Goal: Information Seeking & Learning: Learn about a topic

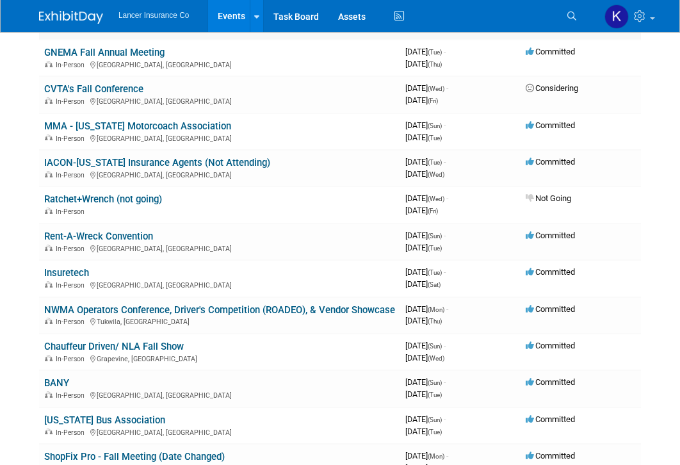
scroll to position [506, 0]
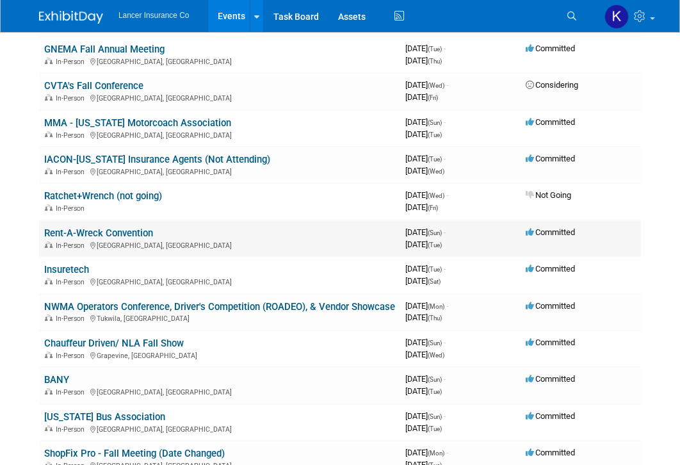
click at [136, 236] on link "Rent-A-Wreck Convention" at bounding box center [98, 233] width 109 height 12
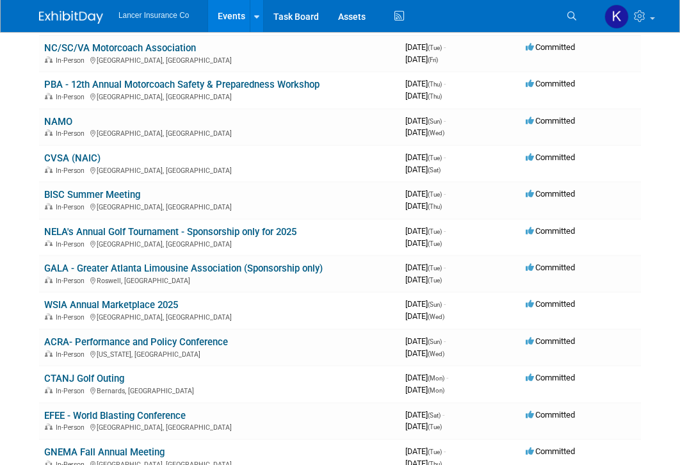
scroll to position [106, 0]
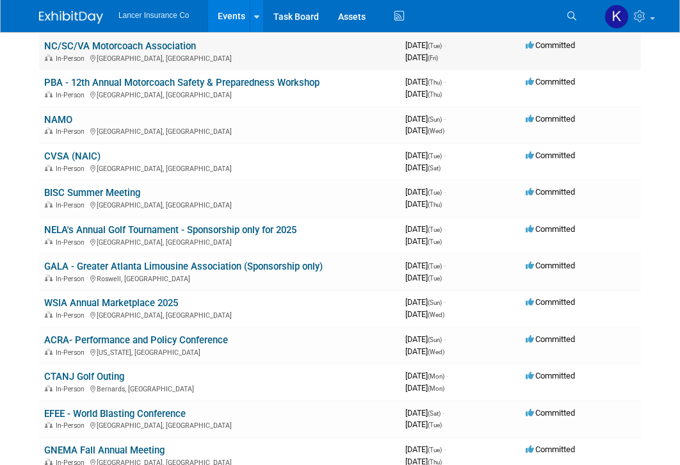
click at [139, 48] on link "NC/SC/VA Motorcoach Association" at bounding box center [120, 46] width 152 height 12
click at [110, 80] on link "PBA - 12th Annual Motorcoach Safety & Preparedness Workshop" at bounding box center [181, 83] width 275 height 12
click at [59, 119] on link "NAMO" at bounding box center [58, 120] width 28 height 12
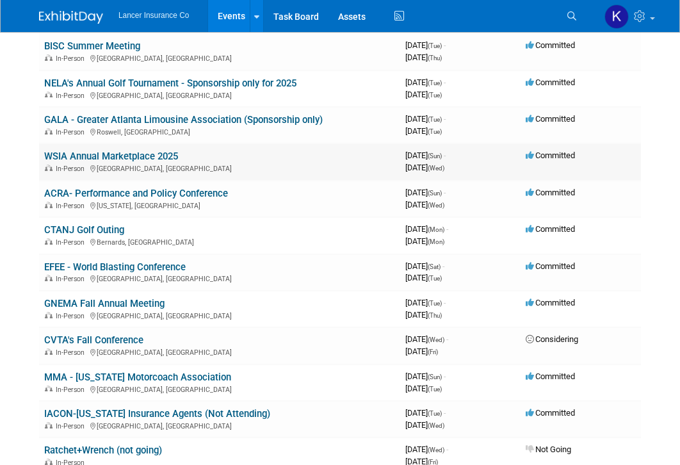
scroll to position [257, 0]
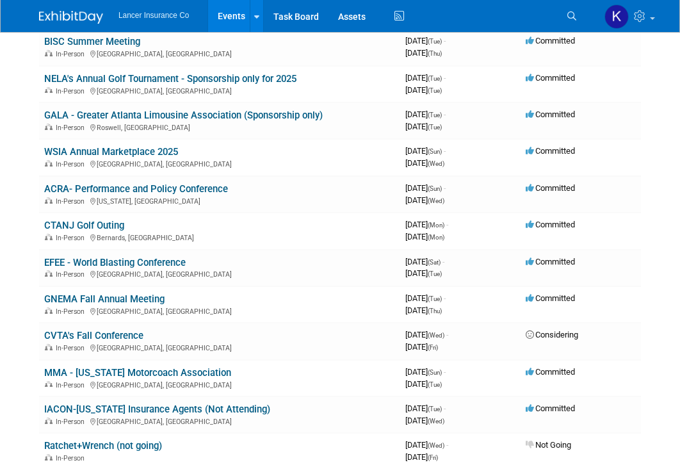
click at [92, 39] on link "BISC Summer Meeting" at bounding box center [92, 42] width 96 height 12
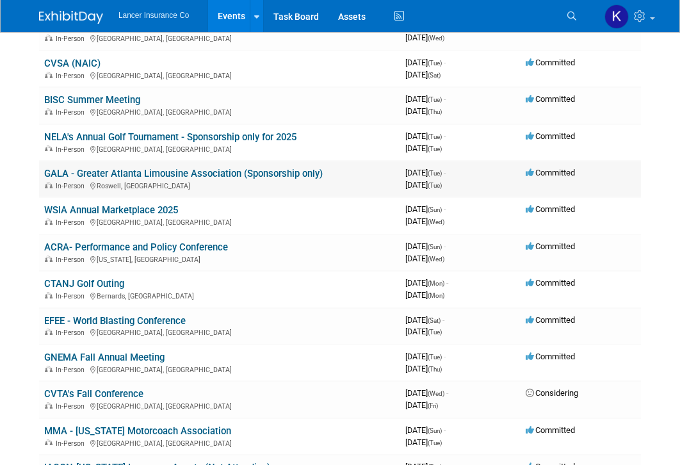
scroll to position [197, 0]
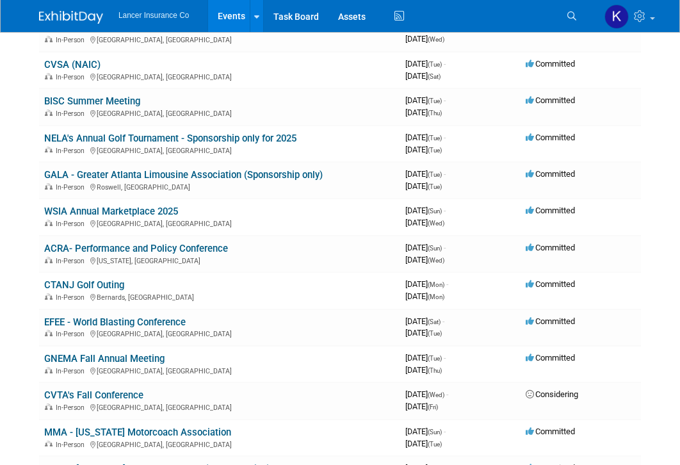
click at [56, 63] on link "CVSA (NAIC)" at bounding box center [72, 65] width 56 height 12
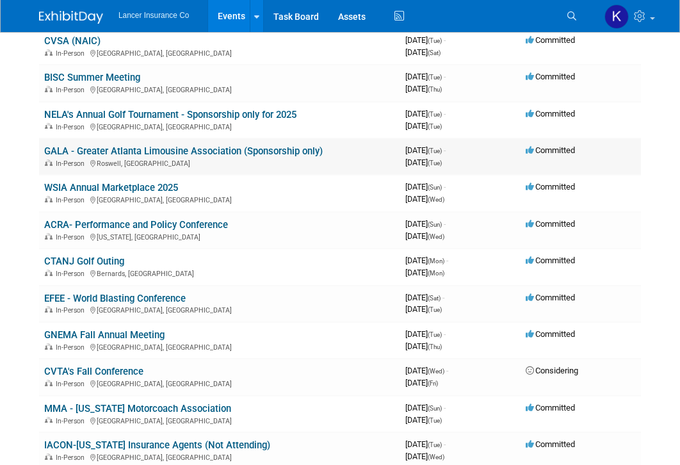
scroll to position [234, 0]
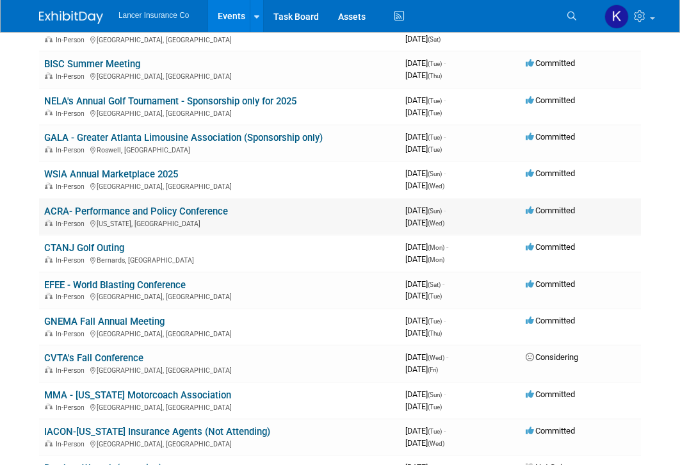
click at [141, 214] on link "ACRA- Performance and Policy Conference" at bounding box center [136, 211] width 184 height 12
click at [103, 176] on link "WSIA Annual Marketplace 2025" at bounding box center [111, 174] width 134 height 12
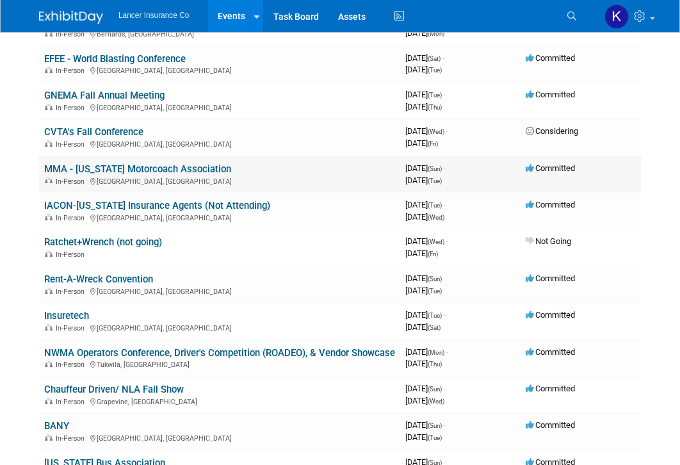
scroll to position [465, 0]
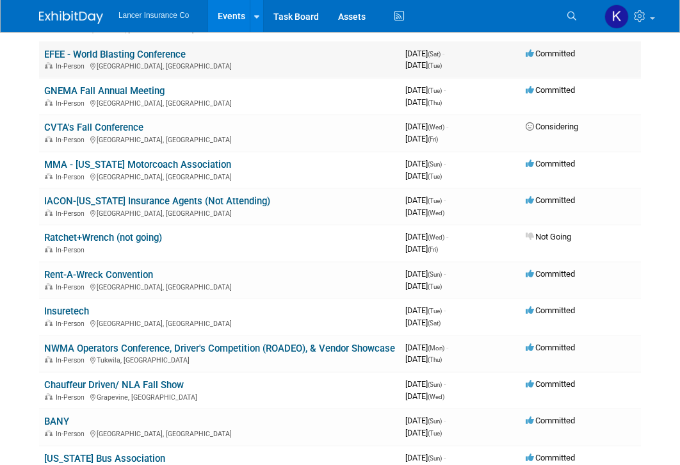
click at [93, 56] on link "EFEE - World Blasting Conference" at bounding box center [114, 55] width 141 height 12
click at [84, 89] on link "GNEMA Fall Annual Meeting" at bounding box center [104, 91] width 120 height 12
click at [81, 164] on link "MMA - [US_STATE] Motorcoach Association" at bounding box center [137, 165] width 187 height 12
click at [72, 308] on link "Insuretech" at bounding box center [66, 311] width 45 height 12
click at [139, 347] on link "NWMA Operators Conference, Driver's Competition (ROADEO), & Vendor Showcase" at bounding box center [219, 348] width 351 height 12
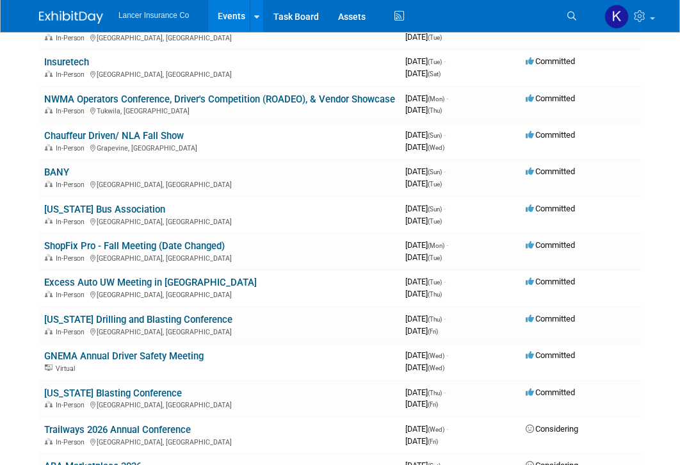
scroll to position [726, 0]
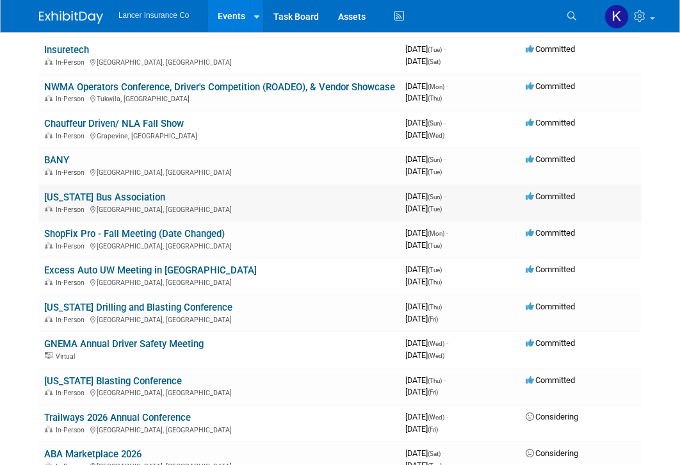
click at [122, 203] on link "California Bus Association" at bounding box center [104, 197] width 121 height 12
click at [60, 166] on link "BANY" at bounding box center [56, 160] width 25 height 12
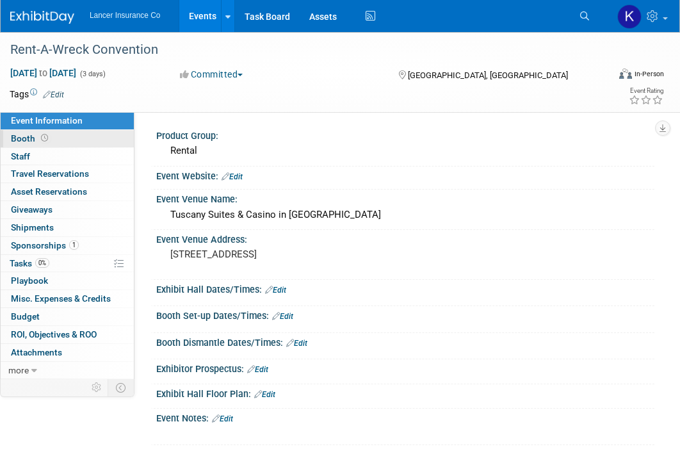
click at [28, 136] on span "Booth" at bounding box center [31, 138] width 40 height 10
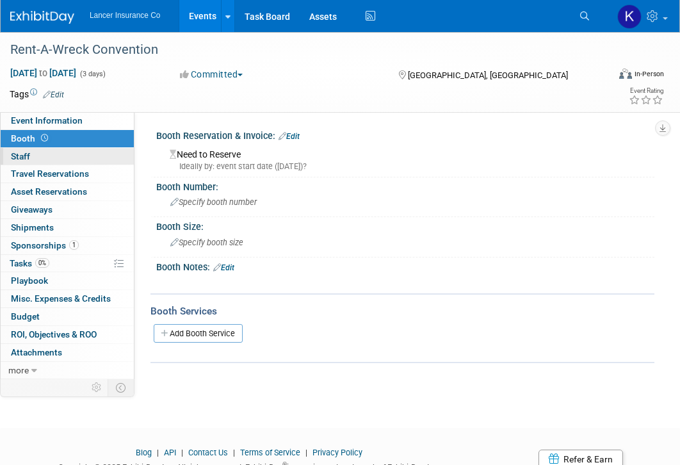
click at [27, 158] on span "Staff 0" at bounding box center [20, 156] width 19 height 10
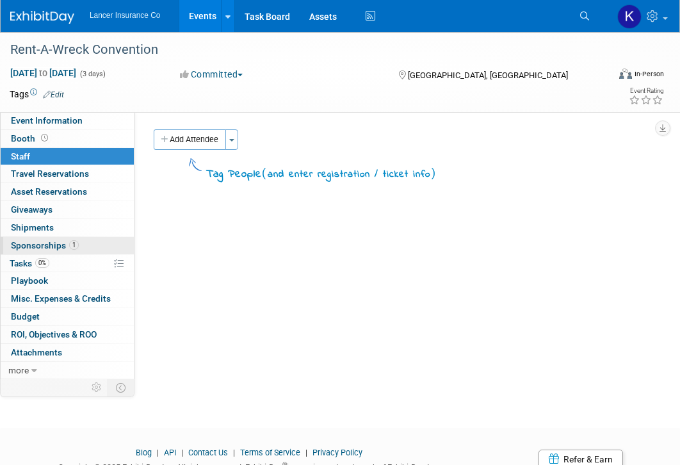
click at [45, 245] on span "Sponsorships 1" at bounding box center [45, 245] width 68 height 10
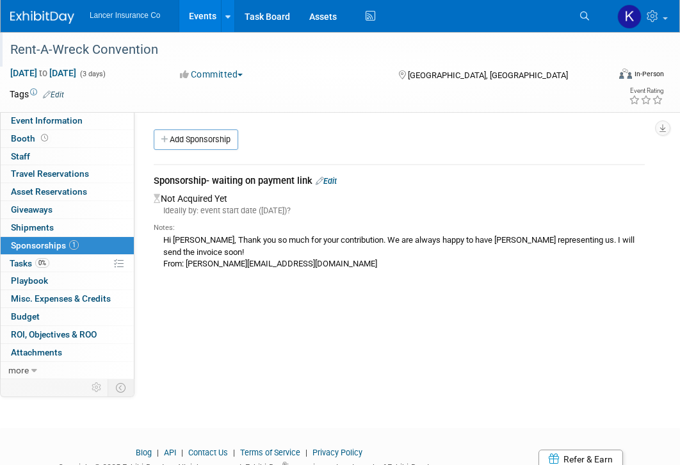
drag, startPoint x: 154, startPoint y: 47, endPoint x: 13, endPoint y: 46, distance: 140.8
click at [13, 46] on div "Rent-A-Wreck Convention" at bounding box center [302, 49] width 593 height 23
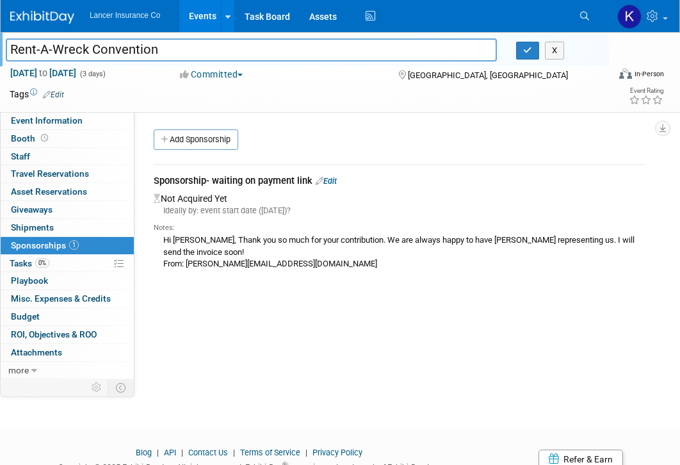
drag, startPoint x: 170, startPoint y: 54, endPoint x: 9, endPoint y: 45, distance: 160.9
click at [9, 45] on input "Rent-A-Wreck Convention" at bounding box center [251, 49] width 491 height 22
click at [269, 81] on div "Oct 12, 2025 to Oct 14, 2025 (3 days) Oct 12, 2025 to Oct 14, 2025 Committed Co…" at bounding box center [332, 76] width 664 height 19
click at [19, 137] on span "Booth" at bounding box center [31, 138] width 40 height 10
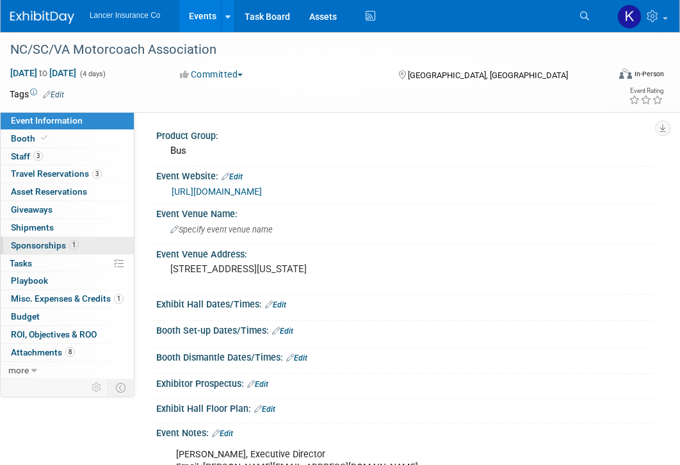
click at [56, 247] on span "Sponsorships 1" at bounding box center [45, 245] width 68 height 10
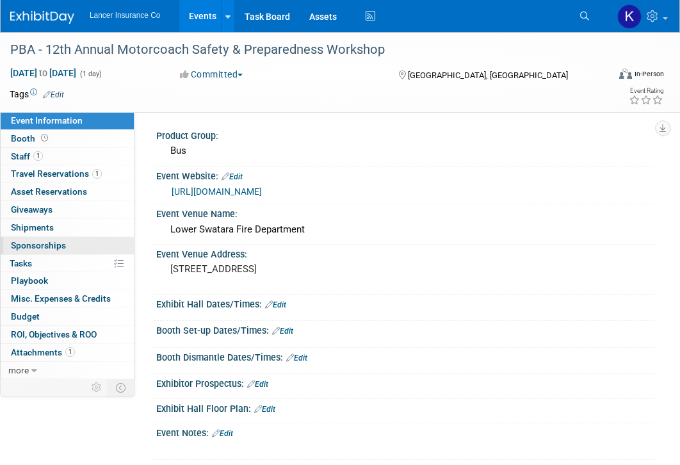
click at [46, 246] on span "Sponsorships 0" at bounding box center [38, 245] width 55 height 10
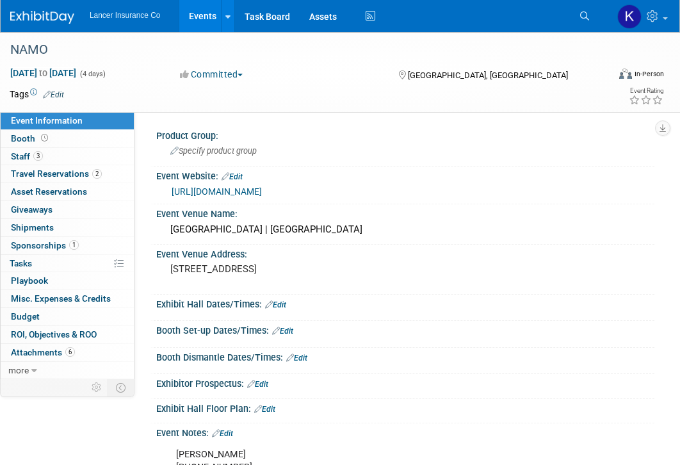
click at [39, 241] on span "Sponsorships 1" at bounding box center [45, 245] width 68 height 10
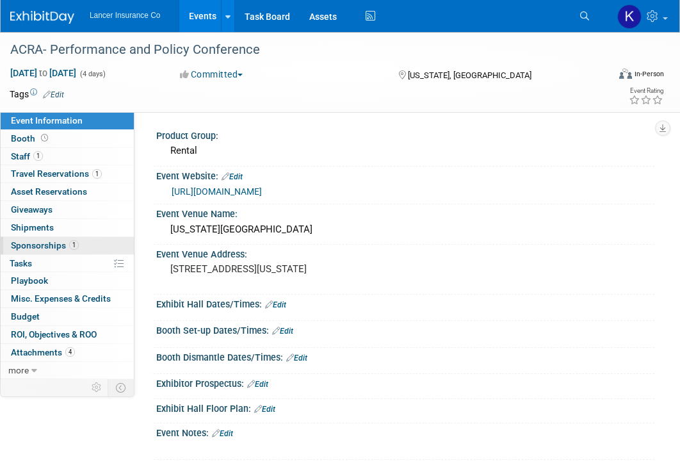
click at [49, 244] on span "Sponsorships 1" at bounding box center [45, 245] width 68 height 10
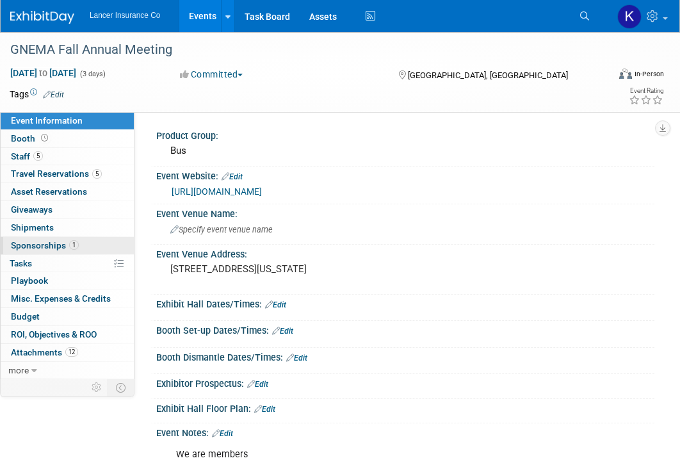
click at [48, 244] on span "Sponsorships 1" at bounding box center [45, 245] width 68 height 10
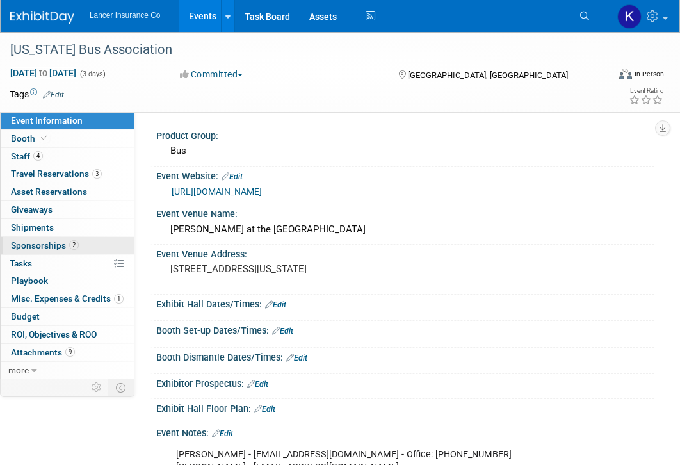
click at [44, 243] on span "Sponsorships 2" at bounding box center [45, 245] width 68 height 10
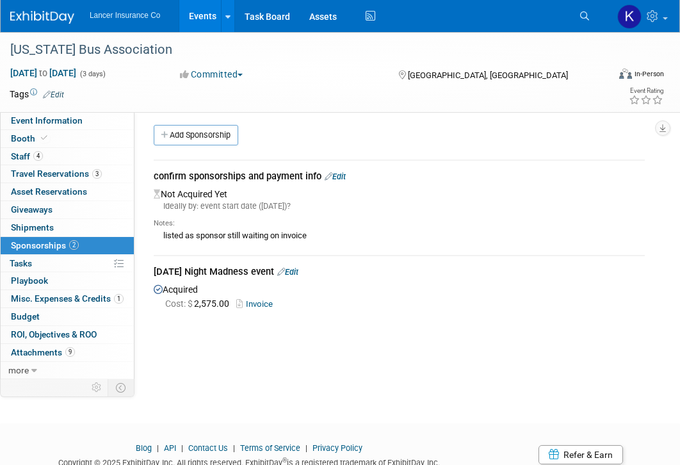
scroll to position [6, 0]
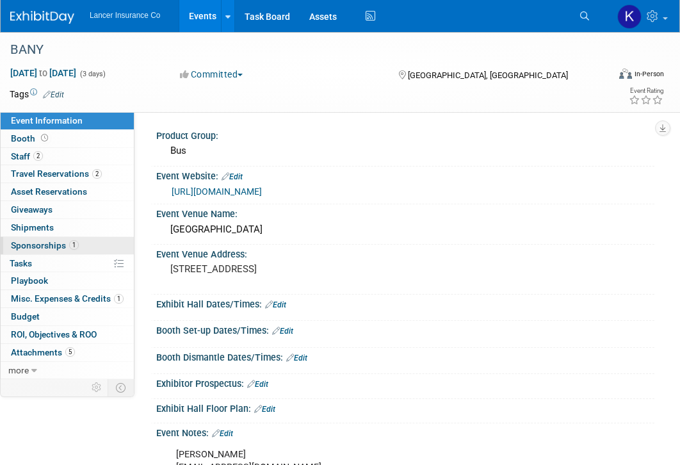
click at [53, 243] on span "Sponsorships 1" at bounding box center [45, 245] width 68 height 10
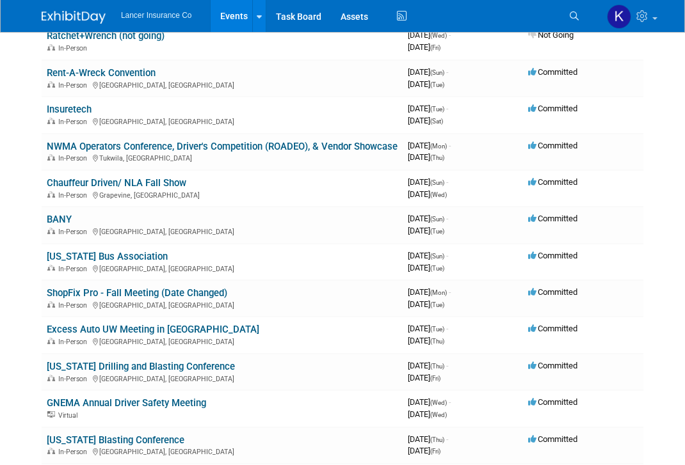
scroll to position [672, 0]
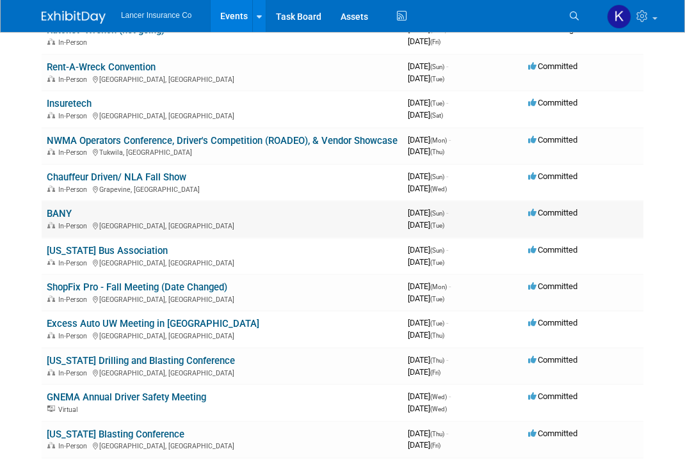
click at [65, 219] on link "BANY" at bounding box center [59, 214] width 25 height 12
click at [81, 106] on link "Insuretech" at bounding box center [69, 104] width 45 height 12
click at [65, 144] on link "NWMA Operators Conference, Driver's Competition (ROADEO), & Vendor Showcase" at bounding box center [222, 141] width 351 height 12
click at [68, 183] on link "Chauffeur Driven/ NLA Fall Show" at bounding box center [116, 177] width 139 height 12
click at [126, 257] on link "[US_STATE] Bus Association" at bounding box center [107, 251] width 121 height 12
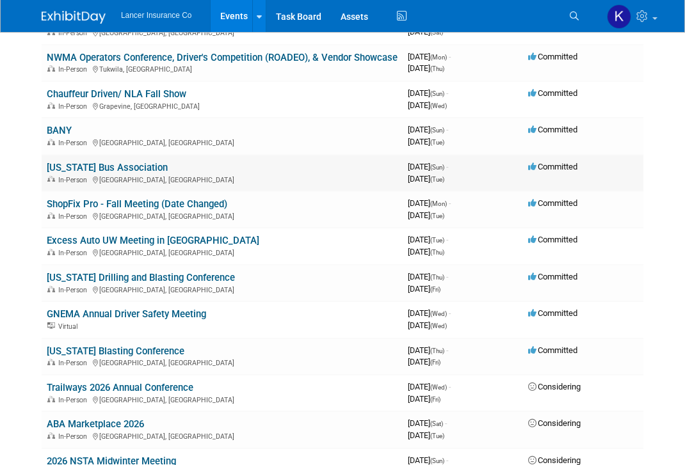
scroll to position [763, 0]
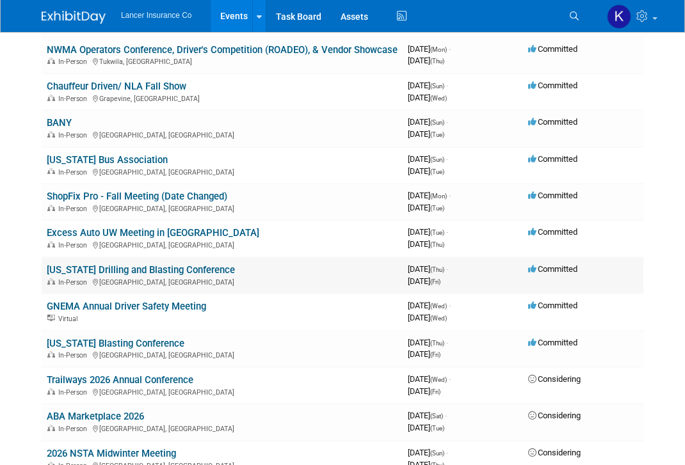
click at [164, 276] on link "Pennsylvania Drilling and Blasting Conference" at bounding box center [141, 270] width 188 height 12
click at [171, 312] on link "GNEMA Annual Driver Safety Meeting" at bounding box center [126, 307] width 159 height 12
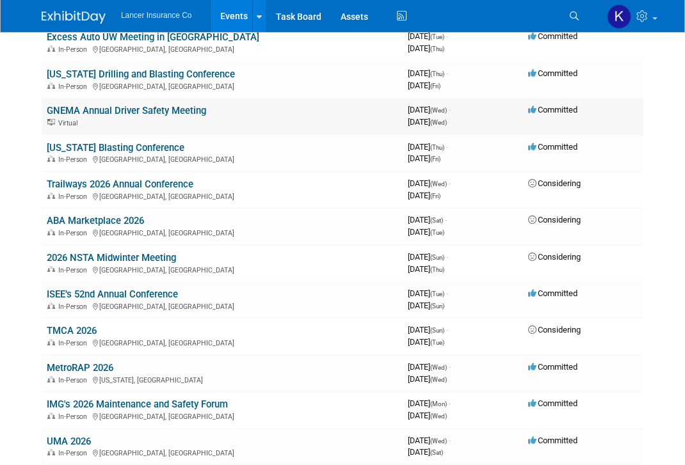
scroll to position [960, 0]
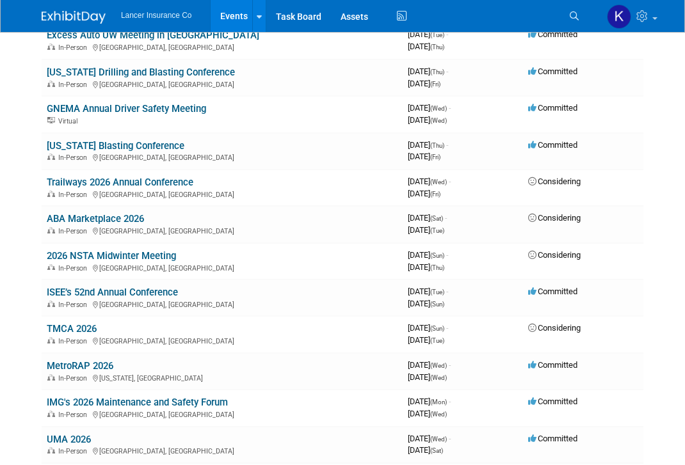
click at [120, 152] on link "Kentucky Blasting Conference" at bounding box center [116, 146] width 138 height 12
click at [115, 298] on link "ISEE’s 52nd Annual Conference" at bounding box center [112, 293] width 131 height 12
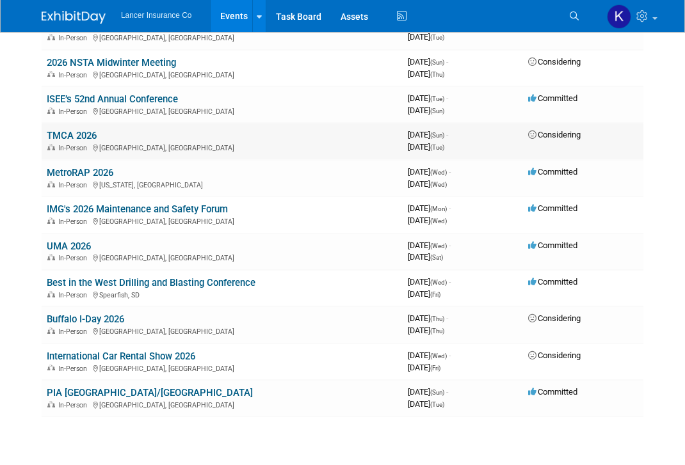
scroll to position [1163, 0]
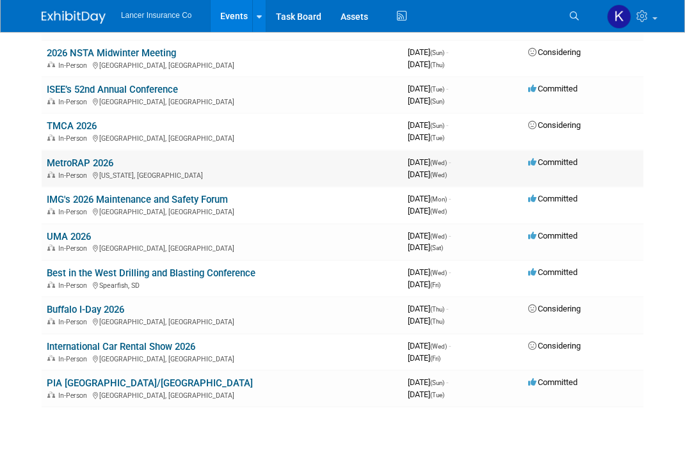
click at [96, 169] on link "MetroRAP 2026" at bounding box center [80, 163] width 67 height 12
click at [71, 205] on link "IMG's 2026 Maintenance and Safety Forum" at bounding box center [137, 200] width 181 height 12
click at [60, 243] on link "UMA 2026" at bounding box center [69, 237] width 44 height 12
click at [114, 279] on link "Best in the West Drilling and Blasting Conference" at bounding box center [151, 273] width 209 height 12
click at [81, 389] on link "PIA NJ/NY" at bounding box center [150, 384] width 206 height 12
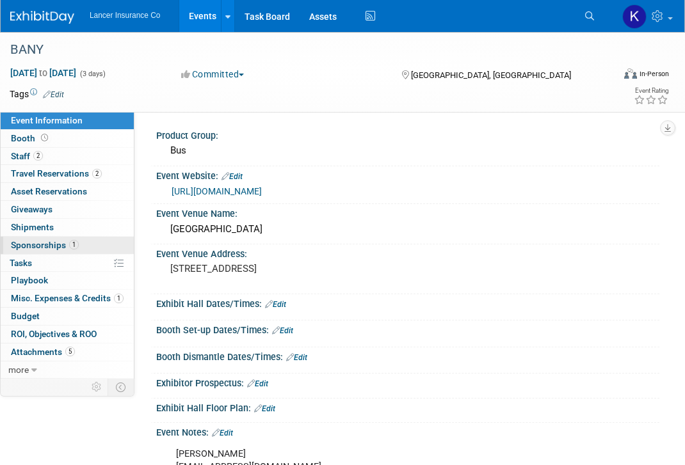
click at [56, 246] on span "Sponsorships 1" at bounding box center [45, 245] width 68 height 10
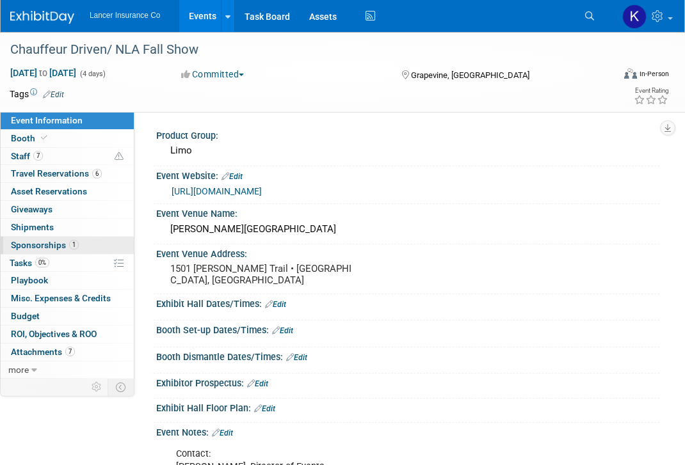
click at [46, 245] on span "Sponsorships 1" at bounding box center [45, 245] width 68 height 10
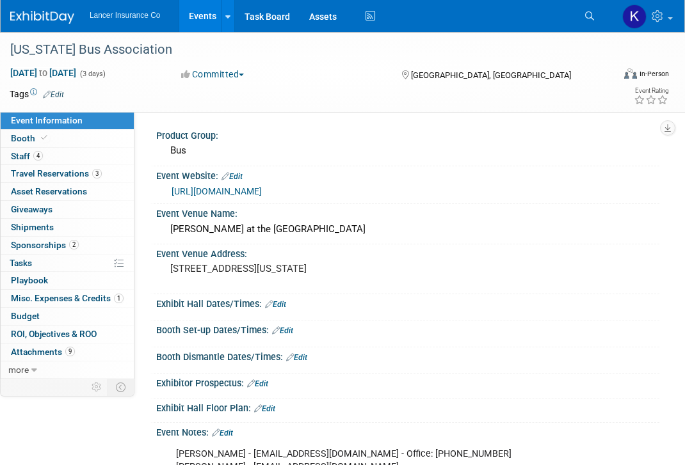
click at [55, 241] on span "Sponsorships 2" at bounding box center [45, 245] width 68 height 10
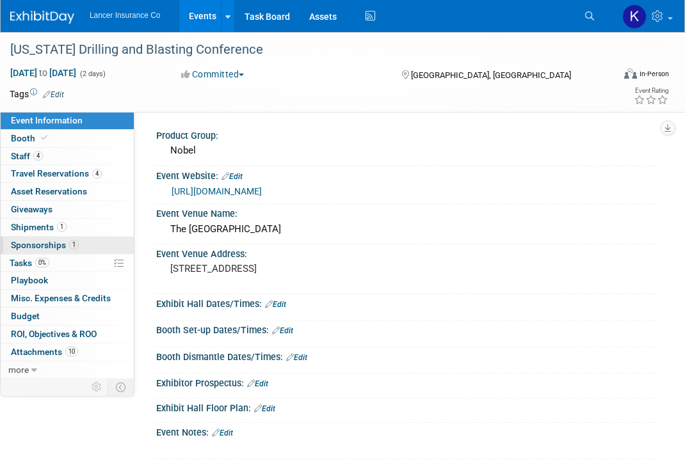
click at [49, 244] on span "Sponsorships 1" at bounding box center [45, 245] width 68 height 10
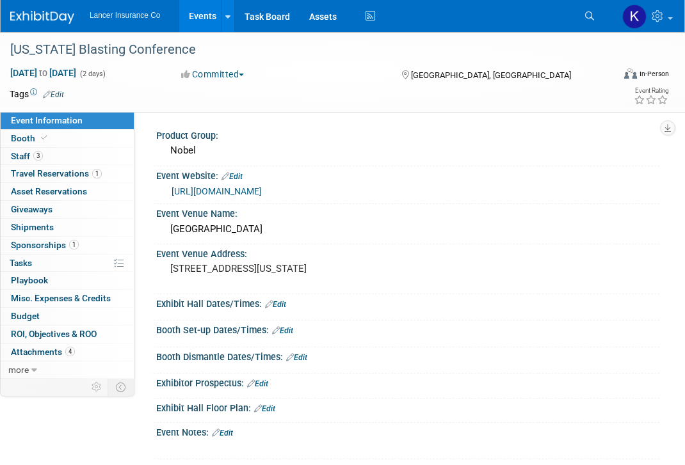
click at [40, 241] on span "Sponsorships 1" at bounding box center [45, 245] width 68 height 10
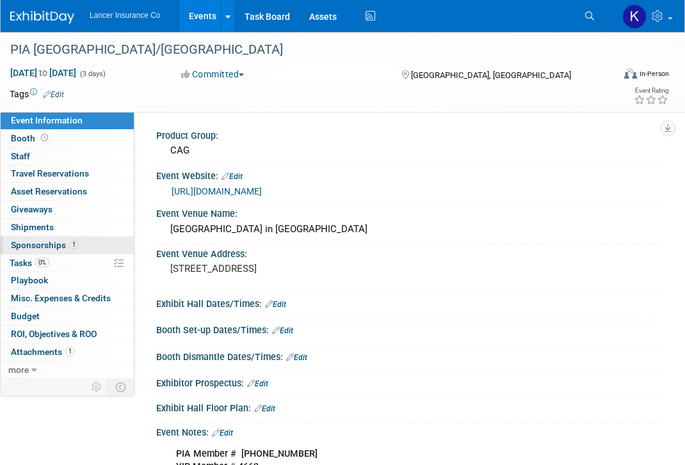
click at [47, 244] on span "Sponsorships 1" at bounding box center [45, 245] width 68 height 10
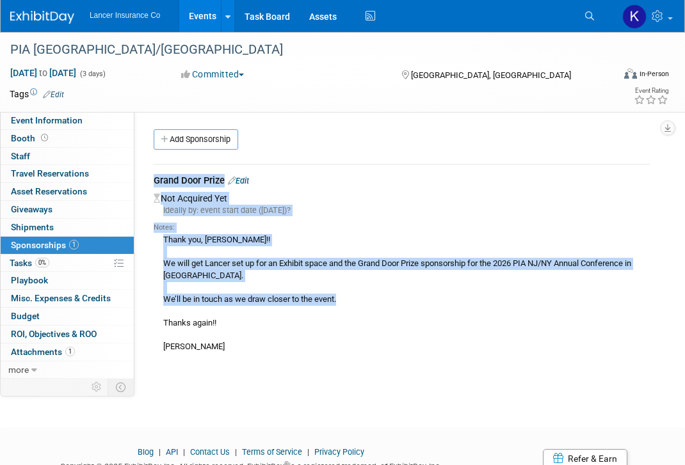
drag, startPoint x: 351, startPoint y: 291, endPoint x: 190, endPoint y: 155, distance: 209.8
click at [190, 155] on div "Grand Door Prize Edit Not Acquired Yet Ideally by: event start date (Sun. Jun 7…" at bounding box center [401, 260] width 515 height 214
copy div "Grand Door Prize Edit Not Acquired Yet Ideally by: event start date (Sun. Jun 7…"
